Goal: Transaction & Acquisition: Purchase product/service

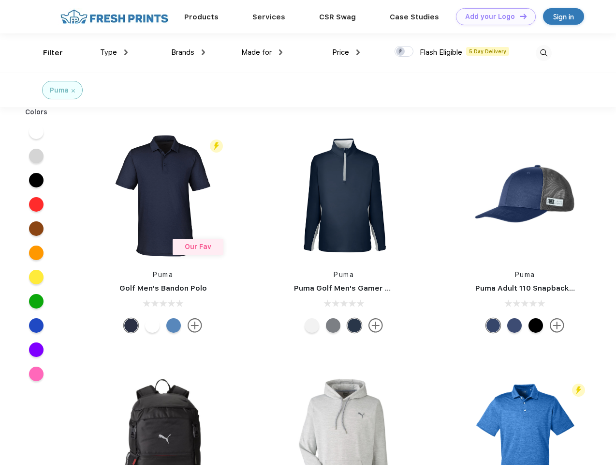
click at [493, 16] on link "Add your Logo Design Tool" at bounding box center [496, 16] width 80 height 17
click at [0, 0] on div "Design Tool" at bounding box center [0, 0] width 0 height 0
click at [519, 16] on link "Add your Logo Design Tool" at bounding box center [496, 16] width 80 height 17
click at [46, 53] on div "Filter" at bounding box center [53, 52] width 20 height 11
click at [114, 52] on span "Type" at bounding box center [108, 52] width 17 height 9
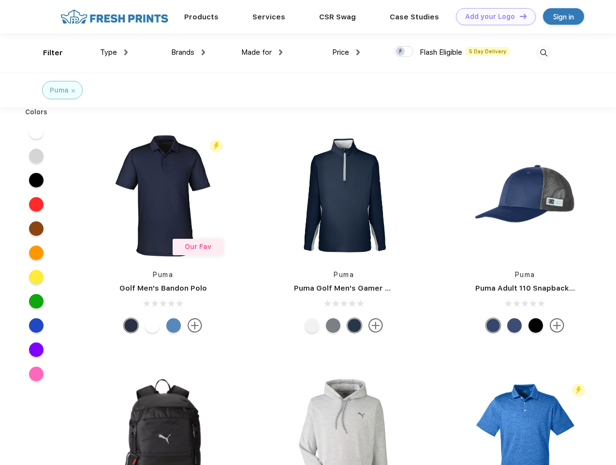
click at [188, 52] on span "Brands" at bounding box center [182, 52] width 23 height 9
click at [262, 52] on span "Made for" at bounding box center [256, 52] width 30 height 9
click at [346, 52] on span "Price" at bounding box center [340, 52] width 17 height 9
click at [405, 52] on div at bounding box center [404, 51] width 19 height 11
click at [401, 52] on input "checkbox" at bounding box center [398, 48] width 6 height 6
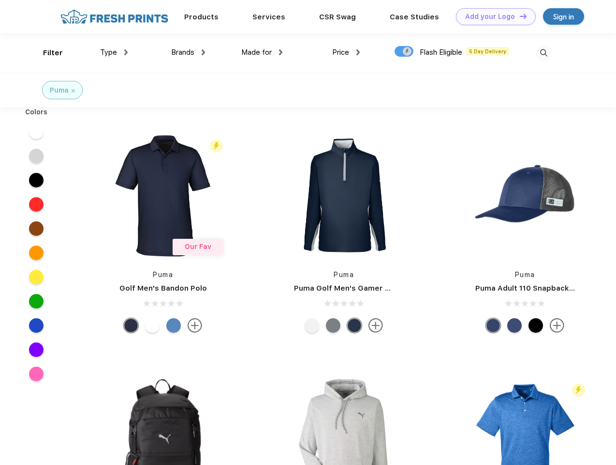
click at [544, 53] on img at bounding box center [544, 53] width 16 height 16
